Goal: Find specific page/section: Find specific page/section

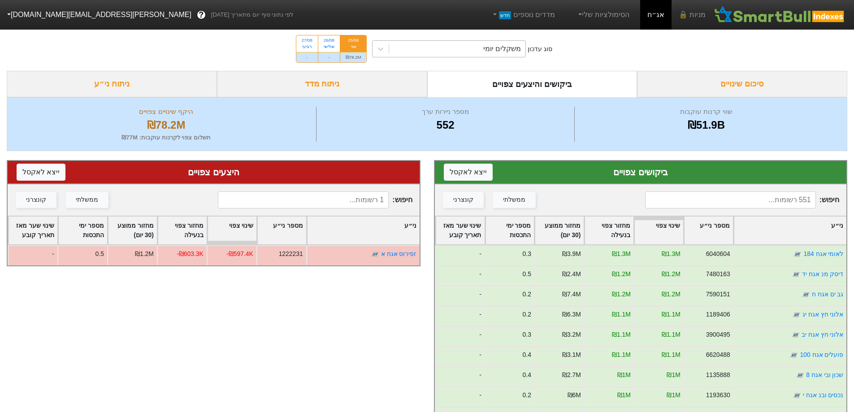
click at [521, 50] on div "משקלים יומי" at bounding box center [502, 48] width 38 height 11
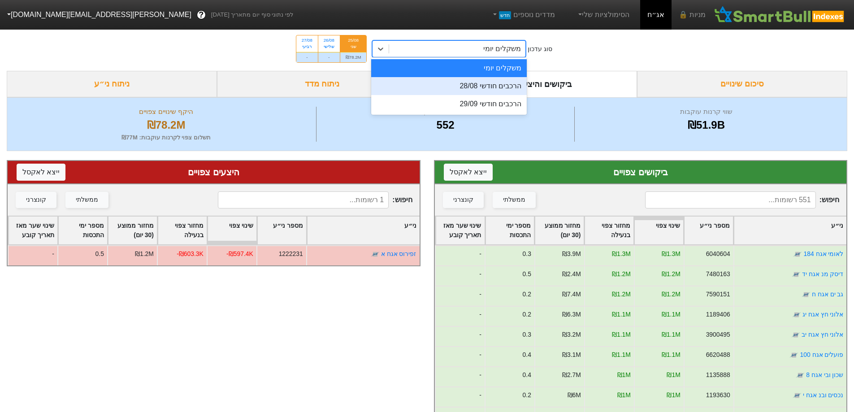
click at [503, 89] on div "הרכבים חודשי 28/08" at bounding box center [449, 86] width 156 height 18
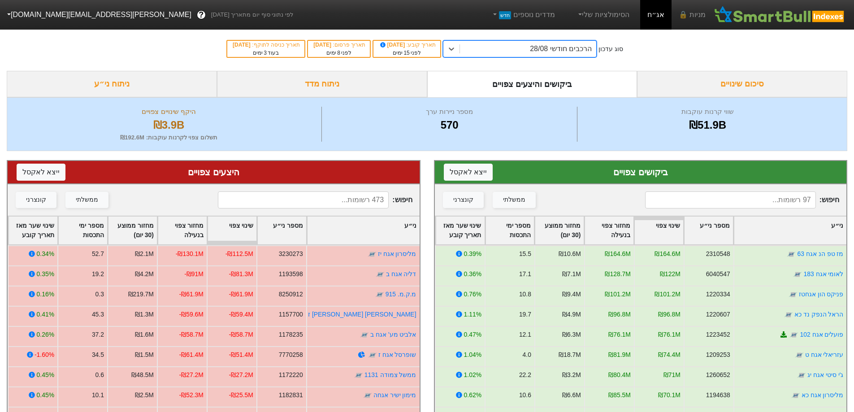
click at [353, 201] on input at bounding box center [303, 199] width 171 height 17
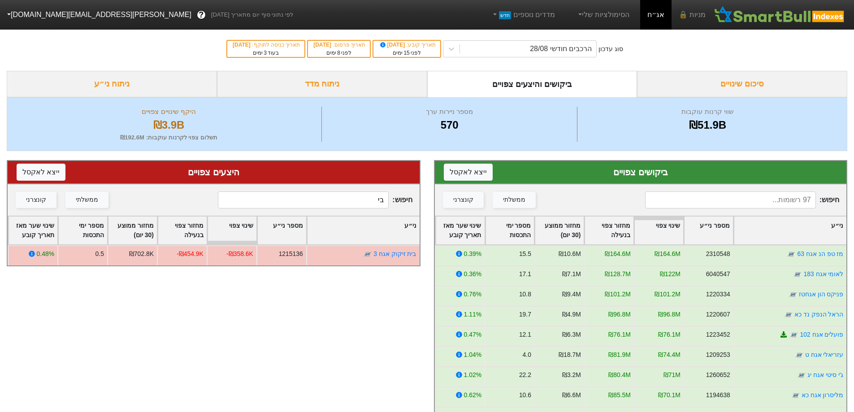
type input "ב"
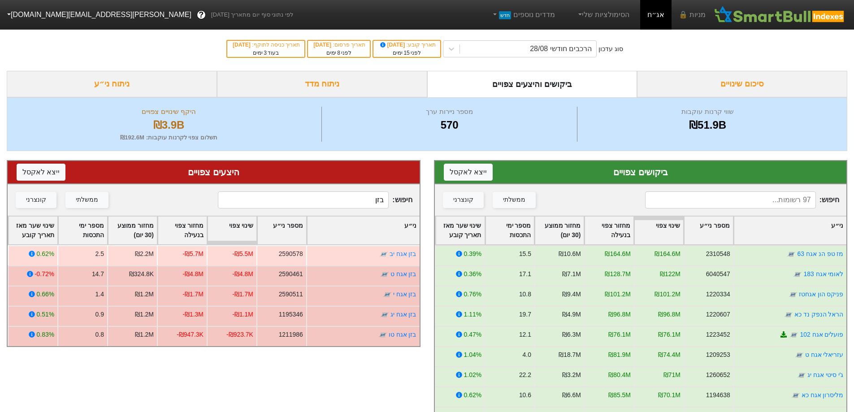
type input "בזן"
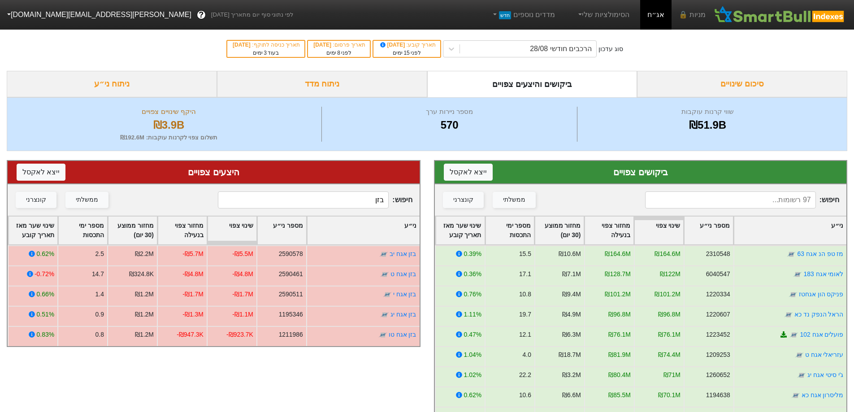
drag, startPoint x: 356, startPoint y: 200, endPoint x: 417, endPoint y: 184, distance: 63.0
click at [417, 184] on div "היצעים צפויים ייצא ל אקסל חיפוש : בזן ממשלתי קונצרני ני״ע מספר ני״ע שינוי צפוי …" at bounding box center [214, 253] width 414 height 187
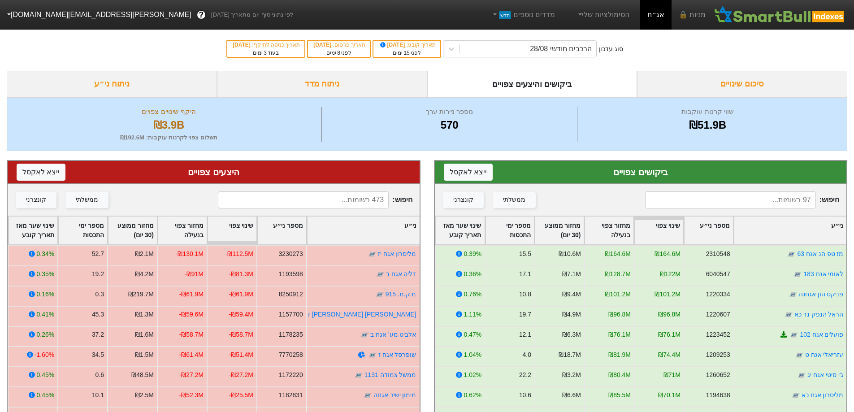
click at [743, 202] on input at bounding box center [730, 199] width 171 height 17
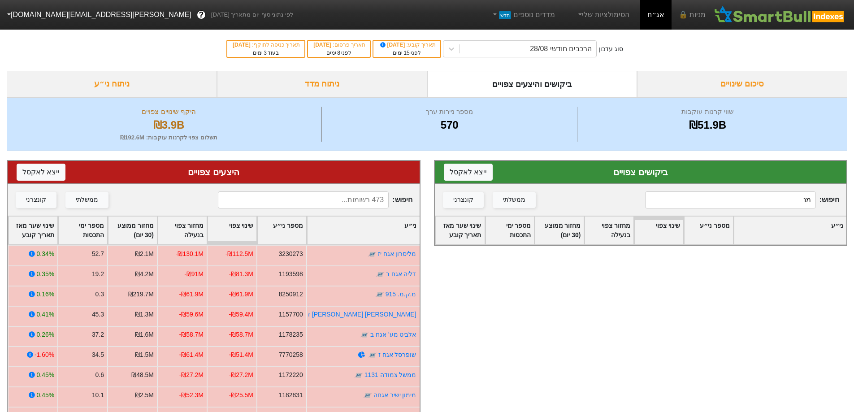
type input "מ"
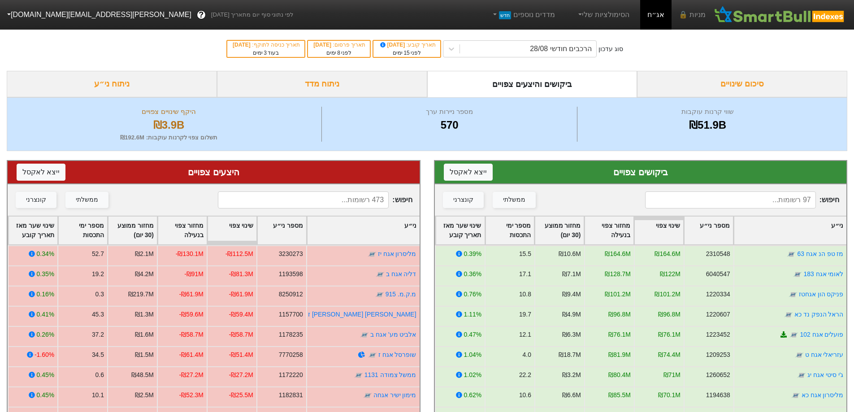
click at [359, 194] on input at bounding box center [303, 199] width 171 height 17
type input "מ"
click at [334, 195] on input at bounding box center [303, 199] width 171 height 17
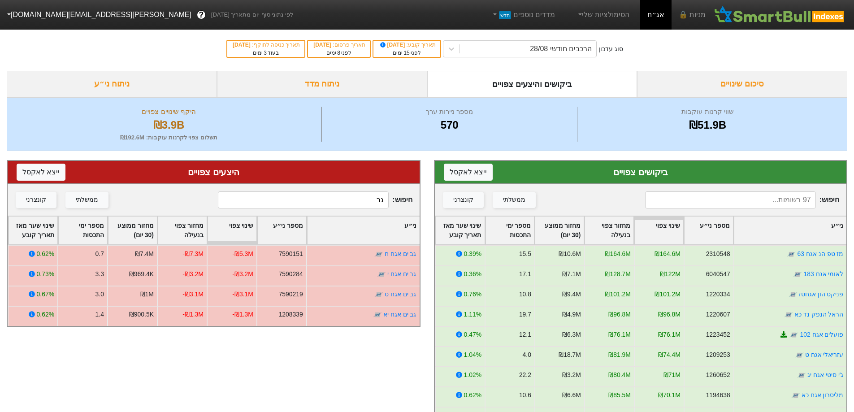
drag, startPoint x: 365, startPoint y: 200, endPoint x: 418, endPoint y: 193, distance: 53.8
click at [418, 193] on div "חיפוש : גב ממשלתי קונצרני" at bounding box center [214, 199] width 412 height 31
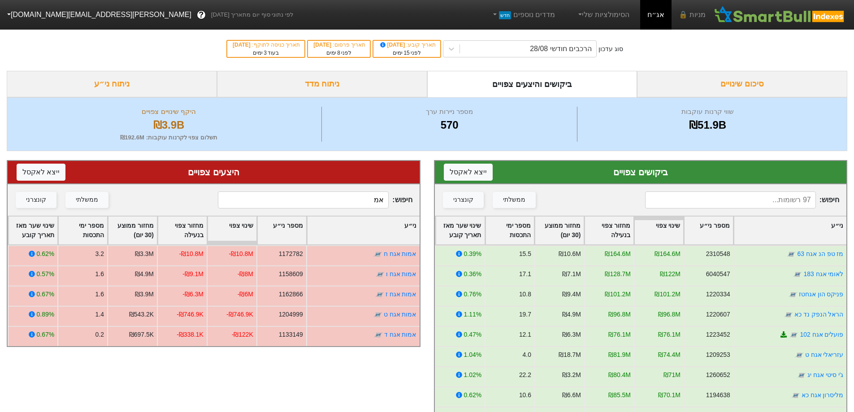
type input "א"
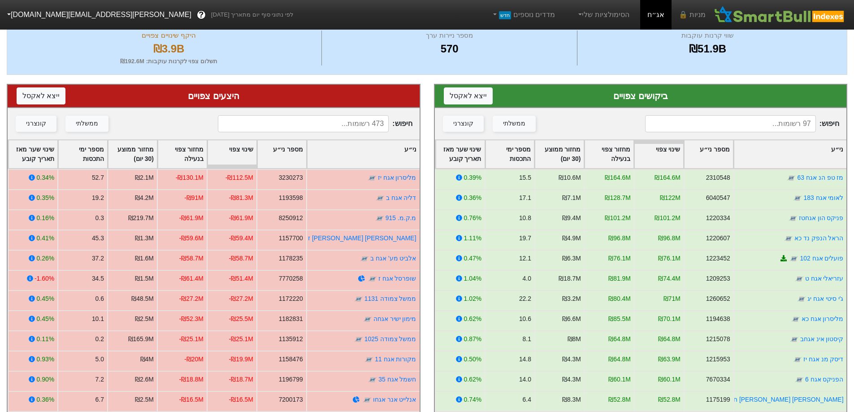
scroll to position [90, 0]
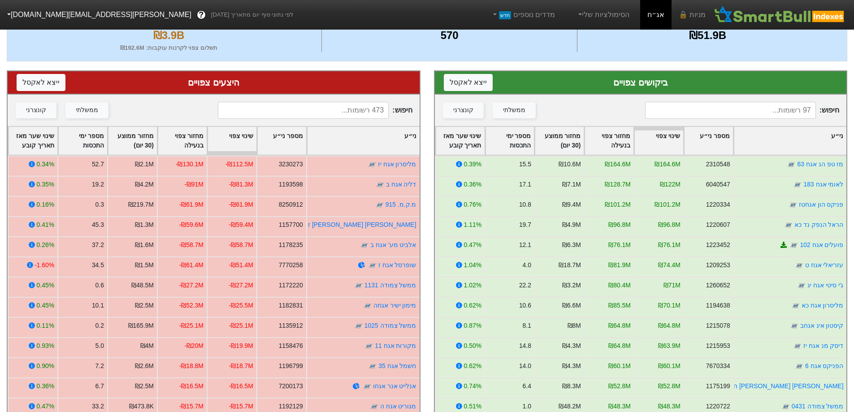
click at [345, 113] on input at bounding box center [303, 110] width 171 height 17
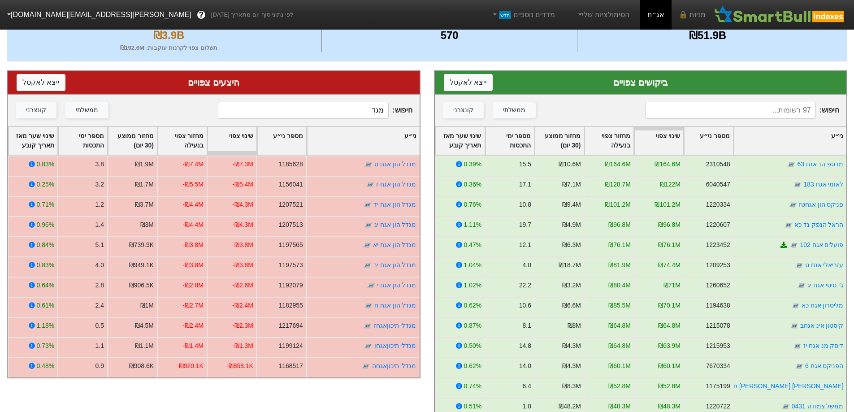
drag, startPoint x: 342, startPoint y: 100, endPoint x: 369, endPoint y: 103, distance: 27.0
click at [380, 96] on div "חיפוש : [PERSON_NAME] ממשלתי קונצרני" at bounding box center [214, 110] width 412 height 31
drag, startPoint x: 364, startPoint y: 117, endPoint x: 465, endPoint y: 107, distance: 102.3
click at [465, 107] on div "ביקושים צפויים ייצא ל אקסל חיפוש : ממשלתי קונצרני ני״ע מספר ני״ע שינוי צפוי מחז…" at bounding box center [427, 270] width 854 height 418
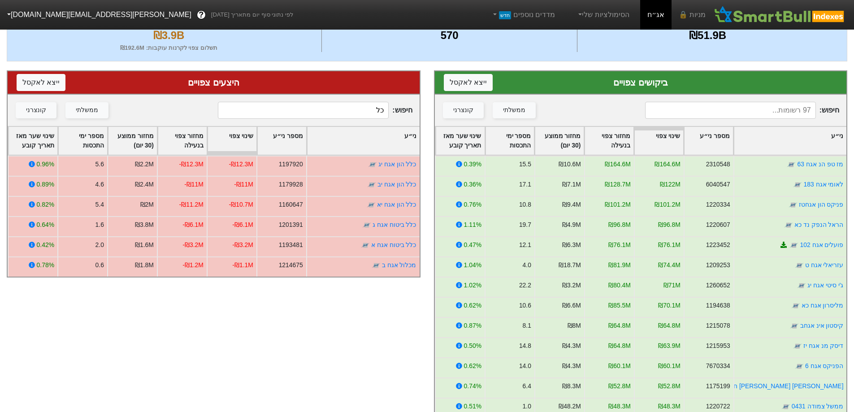
type input "כ"
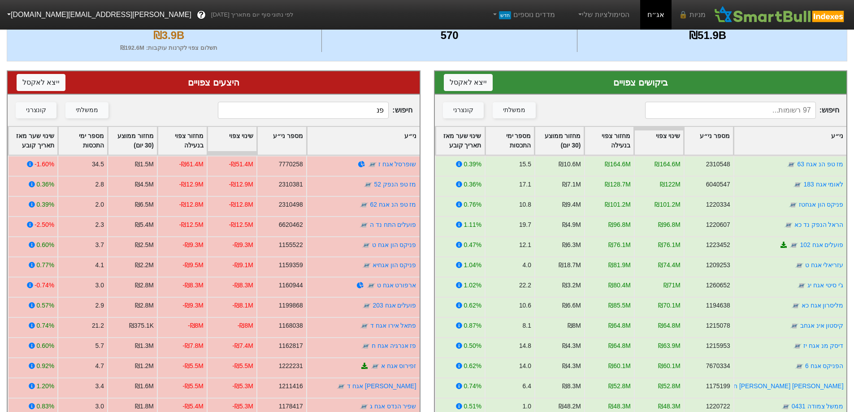
type input "פני"
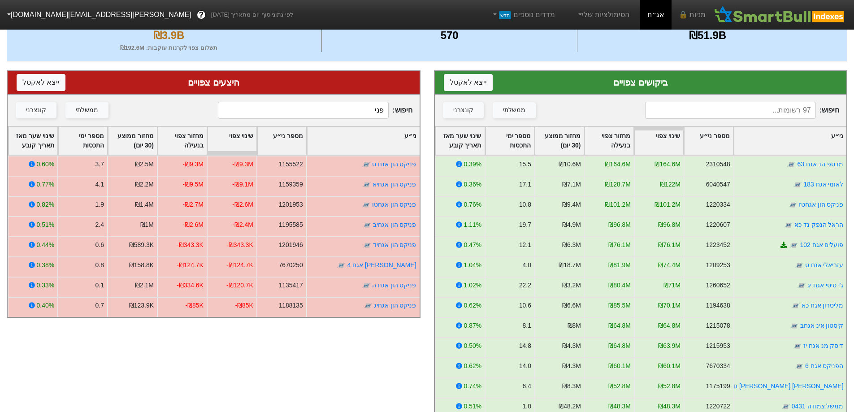
drag, startPoint x: 386, startPoint y: 107, endPoint x: 424, endPoint y: 99, distance: 38.9
click at [424, 99] on div "היצעים צפויים ייצא ל אקסל חיפוש : פני ממשלתי קונצרני ני״ע מספר ני״ע שינוי צפוי …" at bounding box center [213, 270] width 427 height 418
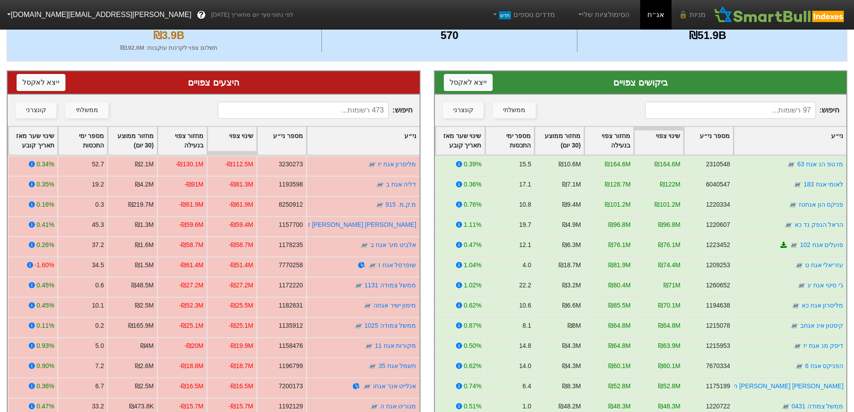
click at [350, 109] on input at bounding box center [303, 110] width 171 height 17
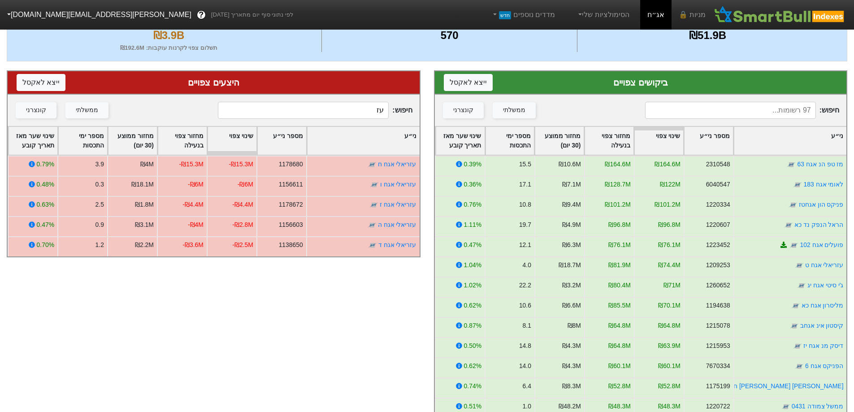
type input "ע"
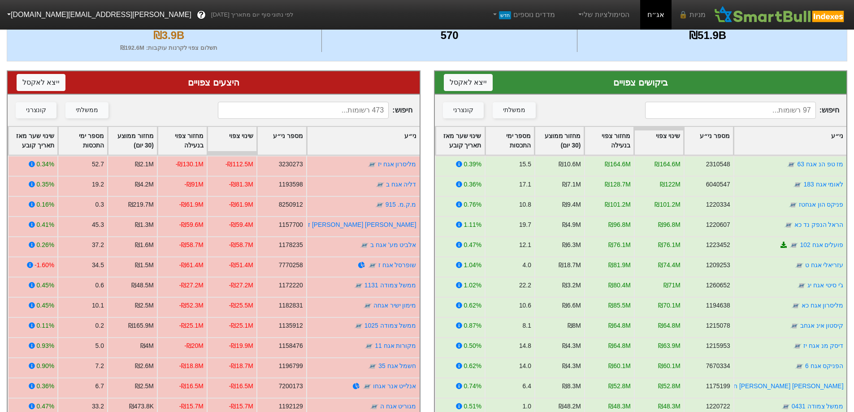
click at [343, 109] on input at bounding box center [303, 110] width 171 height 17
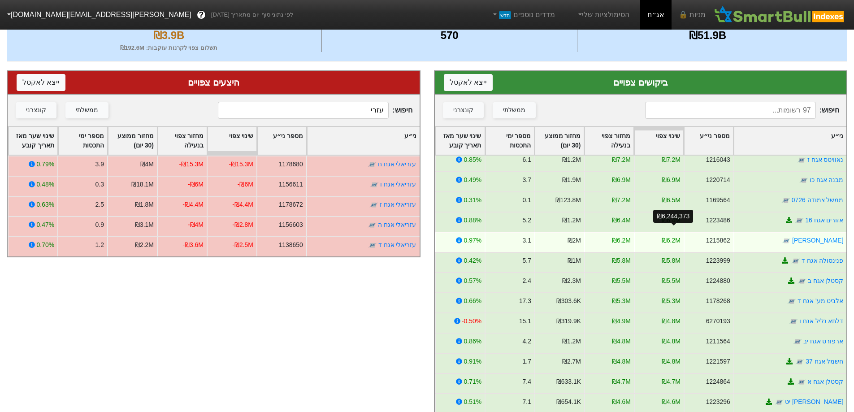
scroll to position [897, 0]
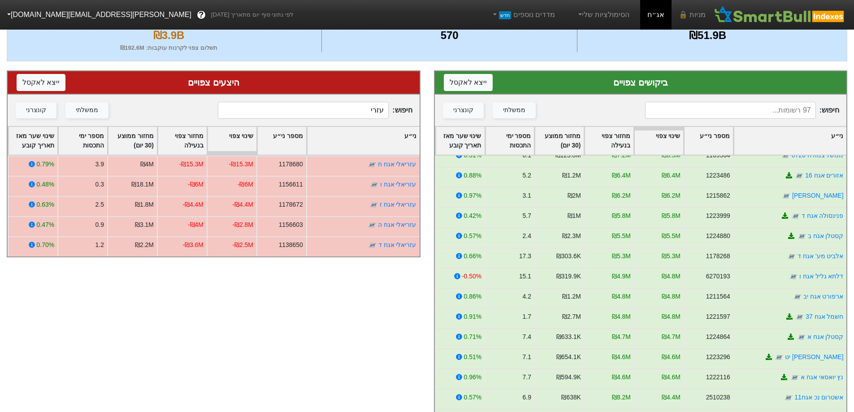
drag, startPoint x: 355, startPoint y: 111, endPoint x: 397, endPoint y: 104, distance: 43.1
click at [397, 104] on span "חיפוש : עזרי" at bounding box center [315, 110] width 194 height 17
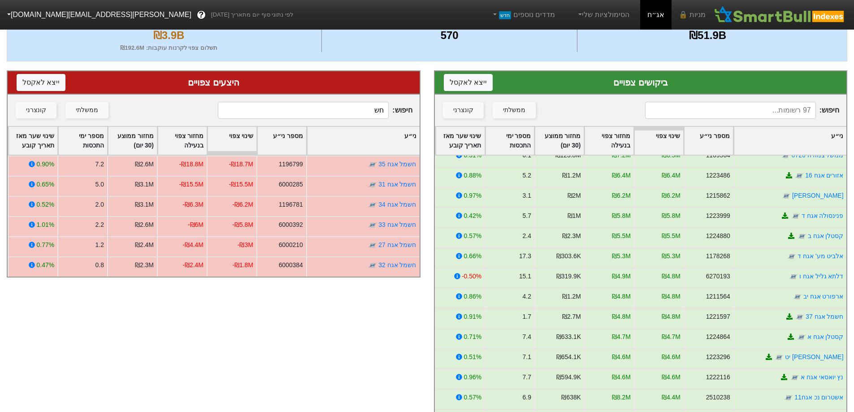
type input "ח"
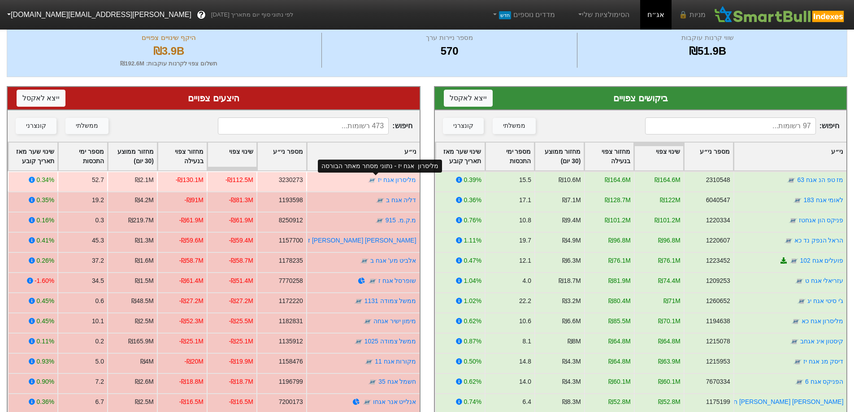
scroll to position [29, 0]
